Goal: Task Accomplishment & Management: Manage account settings

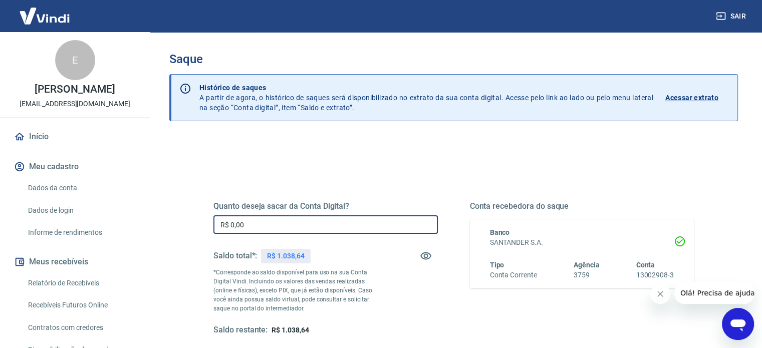
drag, startPoint x: 255, startPoint y: 223, endPoint x: 201, endPoint y: 221, distance: 54.1
click at [203, 221] on div "Quanto deseja sacar da Conta Digital? R$ 0,00 ​ Saldo total*: R$ 1.038,64 *Corr…" at bounding box center [453, 273] width 504 height 233
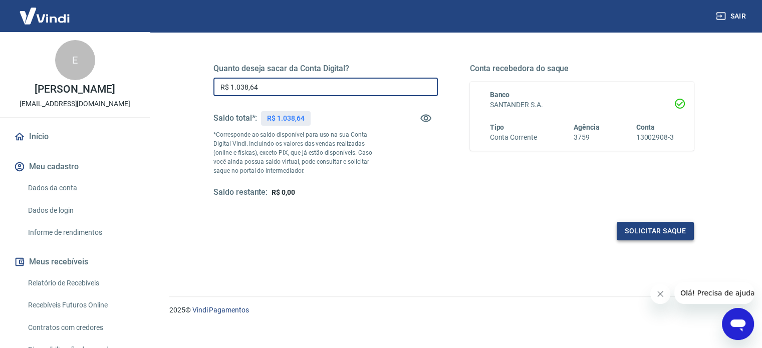
type input "R$ 1.038,64"
click at [653, 232] on button "Solicitar saque" at bounding box center [654, 231] width 77 height 19
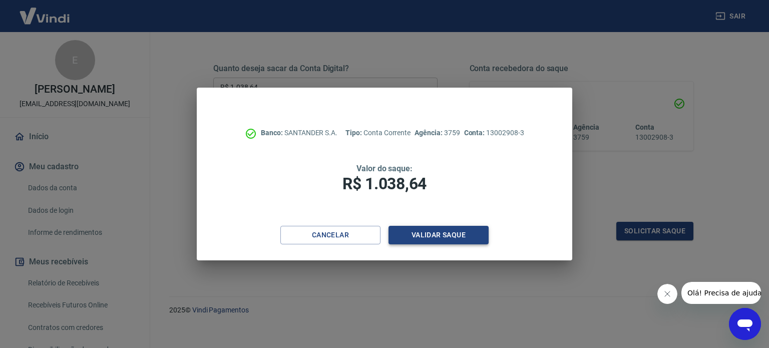
click at [464, 232] on button "Validar saque" at bounding box center [439, 235] width 100 height 19
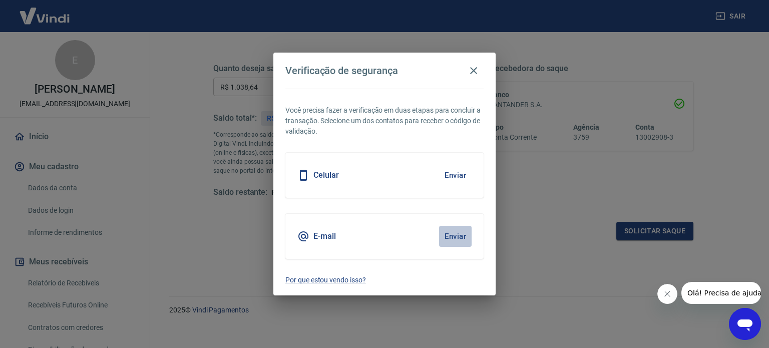
click at [462, 232] on button "Enviar" at bounding box center [455, 236] width 33 height 21
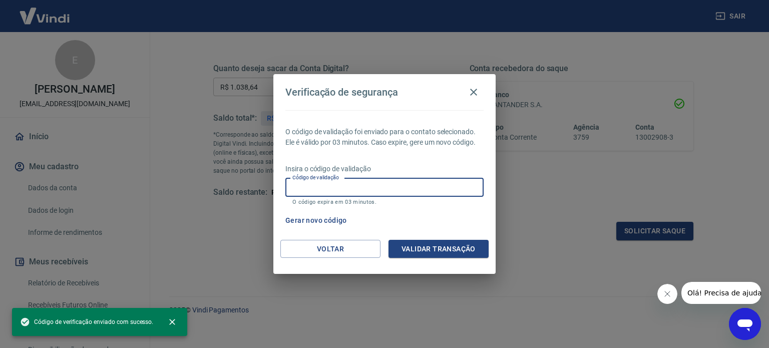
click at [446, 185] on input "Código de validação" at bounding box center [384, 187] width 198 height 19
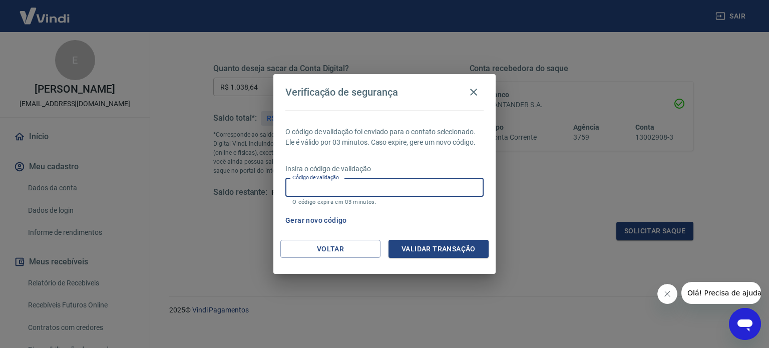
paste input "221622"
type input "221622"
click at [439, 244] on button "Validar transação" at bounding box center [439, 249] width 100 height 19
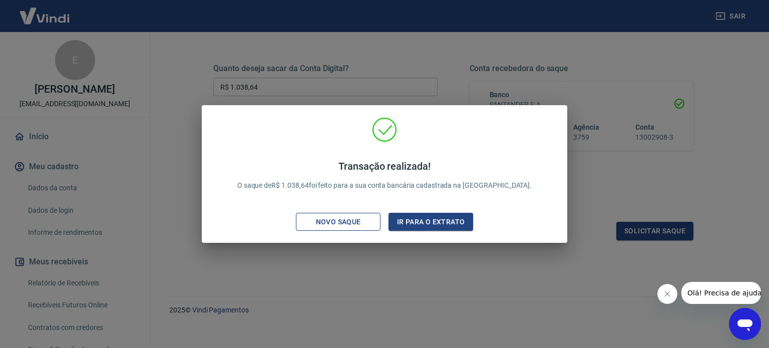
click at [362, 221] on div "Novo saque" at bounding box center [338, 222] width 69 height 13
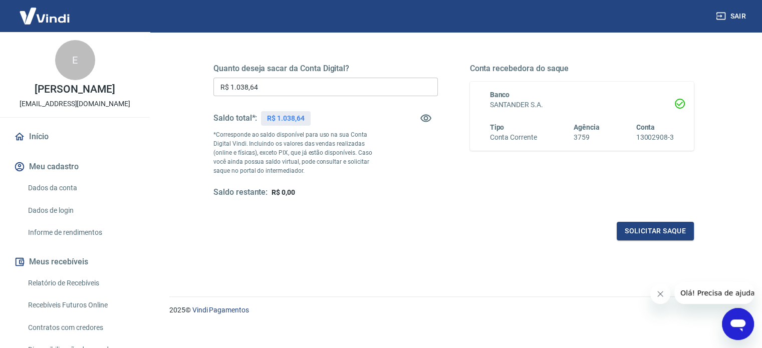
click at [741, 18] on button "Sair" at bounding box center [732, 16] width 36 height 19
